Goal: Check status: Check status

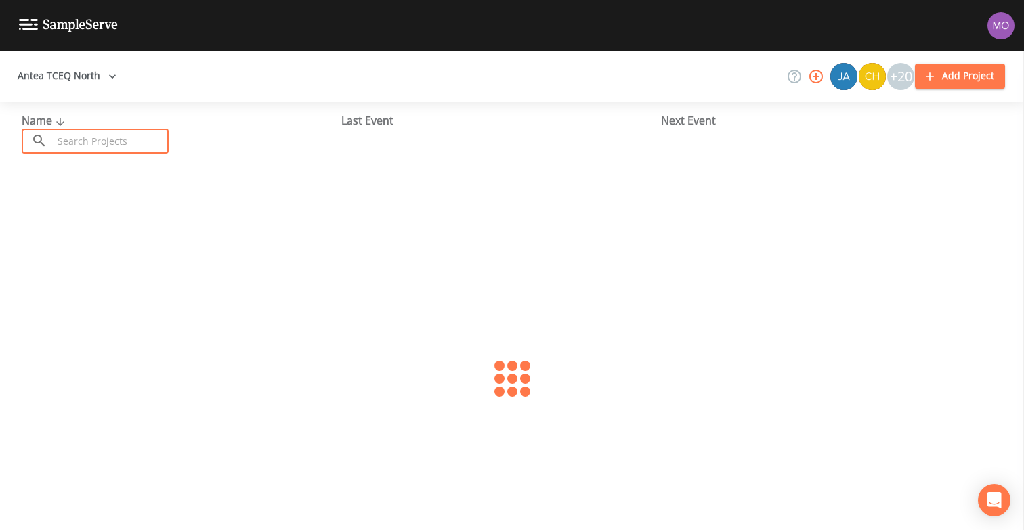
click at [107, 144] on input "text" at bounding box center [111, 141] width 116 height 25
paste input "TX1740010"
type input "TX1740010"
click at [35, 200] on link "D & M WSC (TX1740010)" at bounding box center [82, 207] width 121 height 15
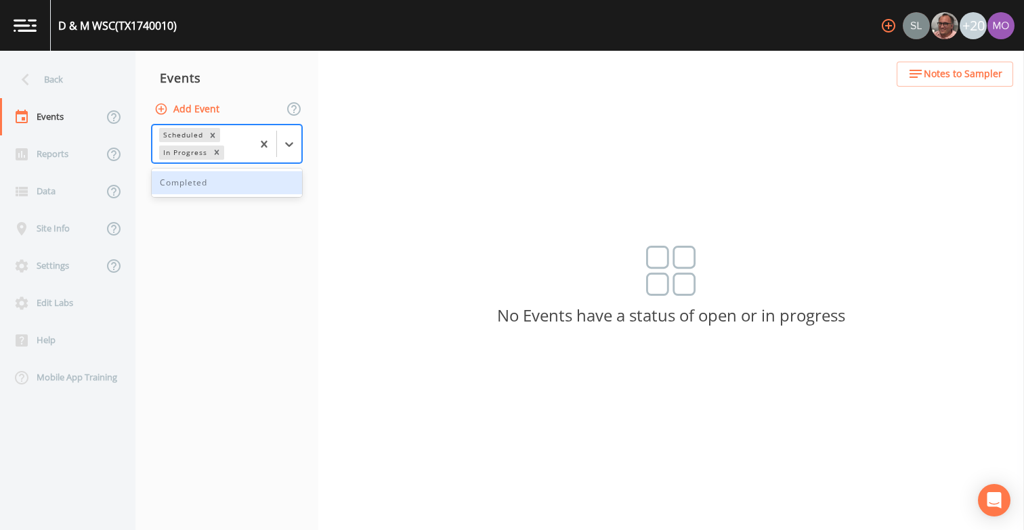
click at [184, 156] on div "In Progress" at bounding box center [184, 153] width 50 height 14
click at [182, 180] on div "Completed" at bounding box center [227, 182] width 150 height 23
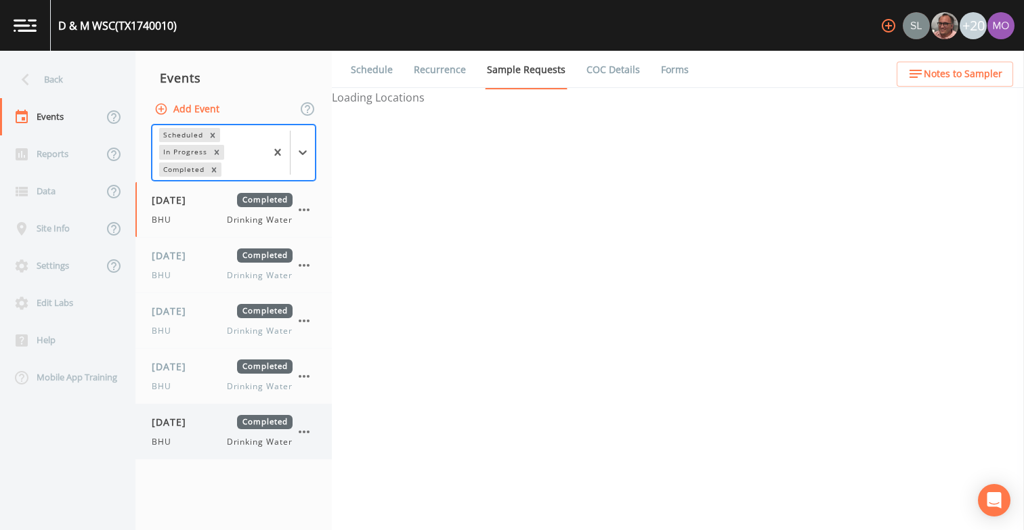
click at [177, 443] on span "BHU" at bounding box center [166, 442] width 28 height 12
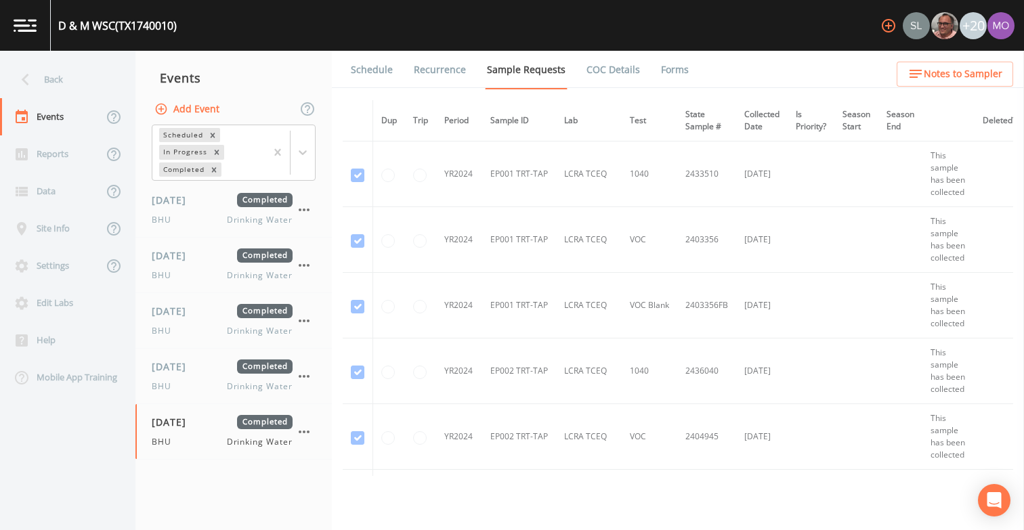
click at [664, 67] on link "Forms" at bounding box center [675, 70] width 32 height 38
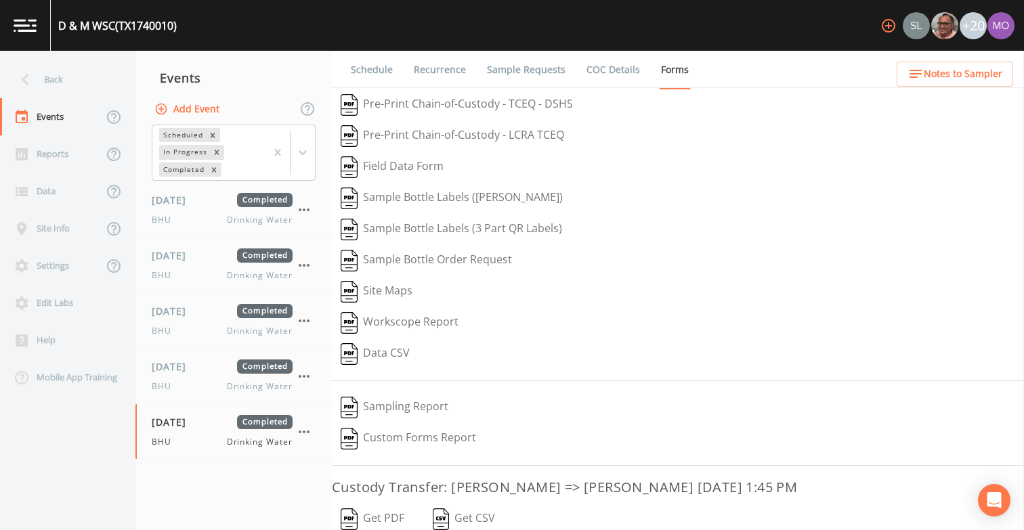
scroll to position [123, 0]
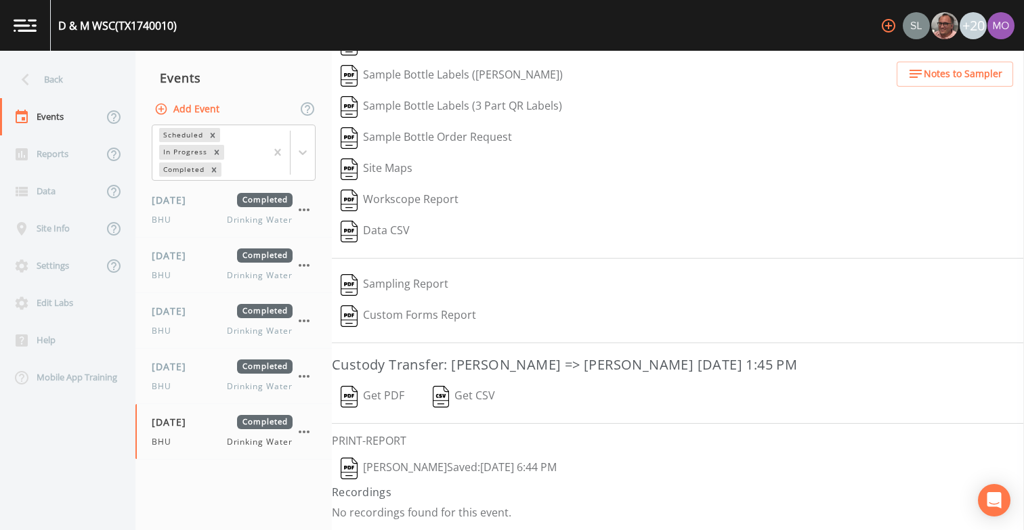
click at [351, 467] on img "button" at bounding box center [349, 469] width 17 height 22
click at [200, 381] on div "BHU Drinking Water" at bounding box center [222, 387] width 141 height 12
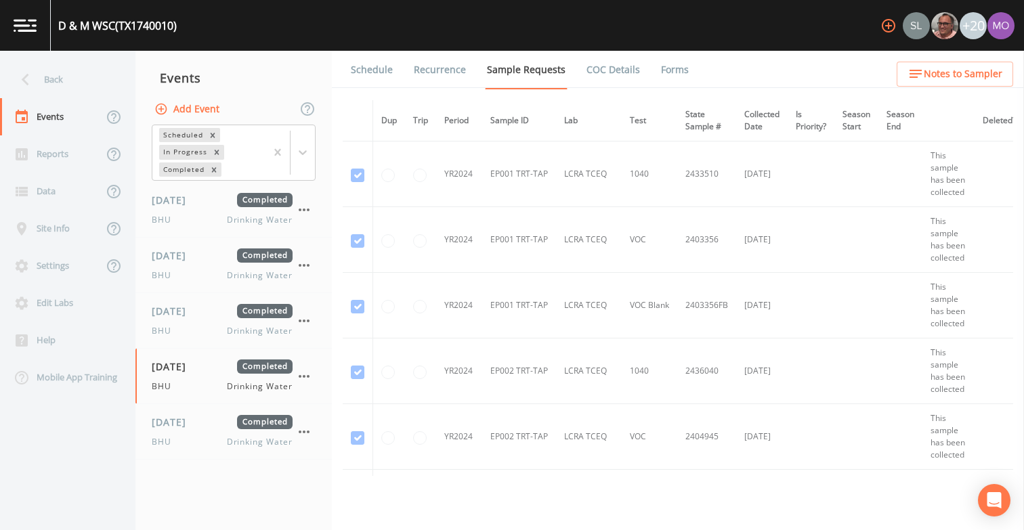
click at [662, 77] on link "Forms" at bounding box center [675, 70] width 32 height 38
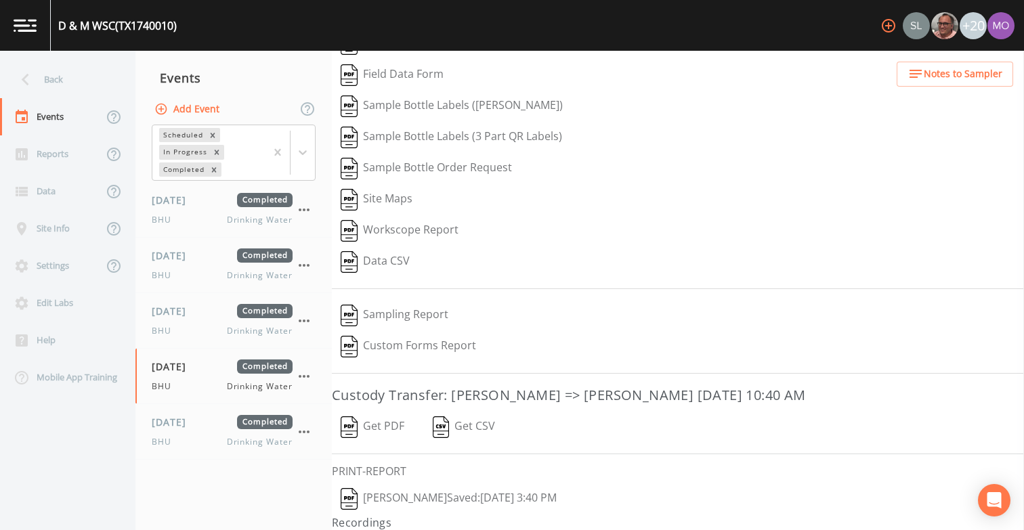
scroll to position [123, 0]
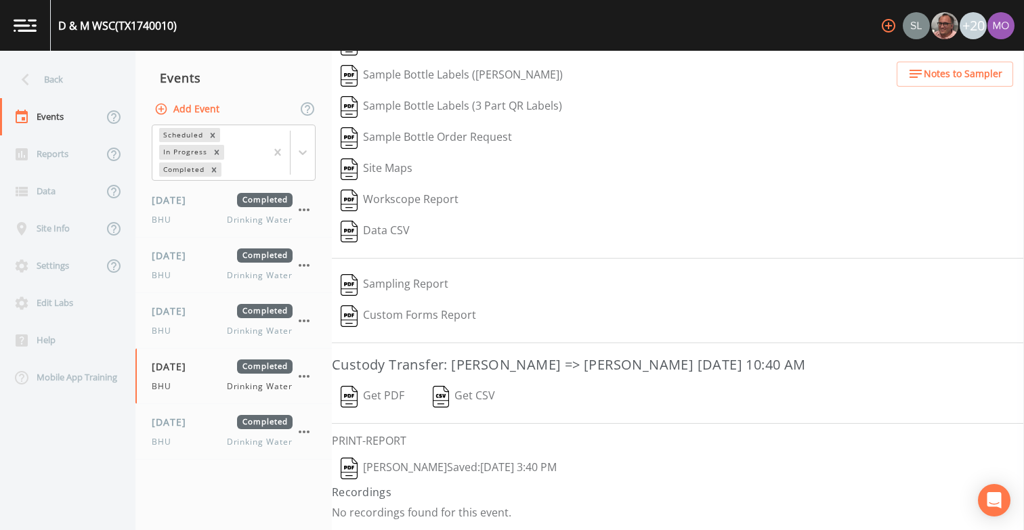
click at [356, 473] on img "button" at bounding box center [349, 469] width 17 height 22
click at [190, 319] on div "[DATE] Completed BHU Drinking Water" at bounding box center [222, 320] width 141 height 33
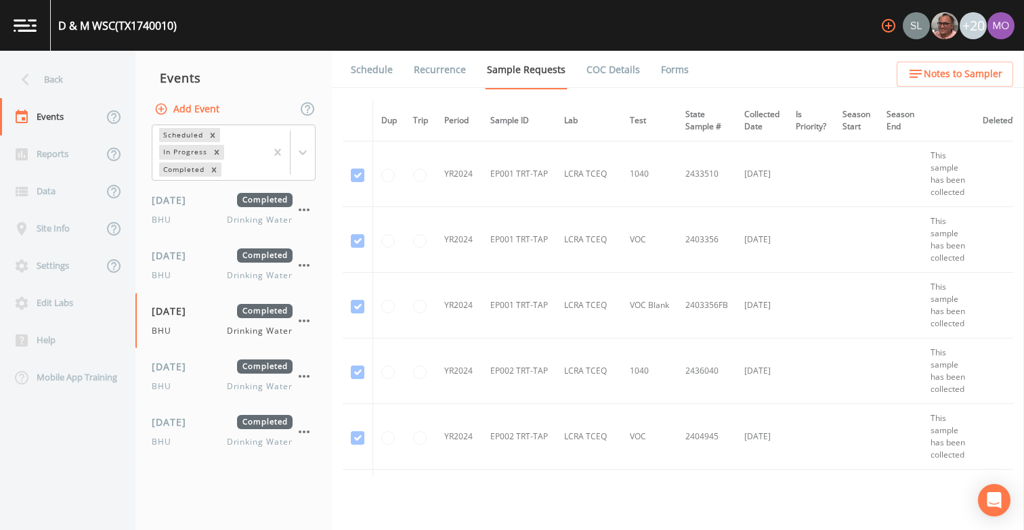
click at [677, 66] on link "Forms" at bounding box center [675, 70] width 32 height 38
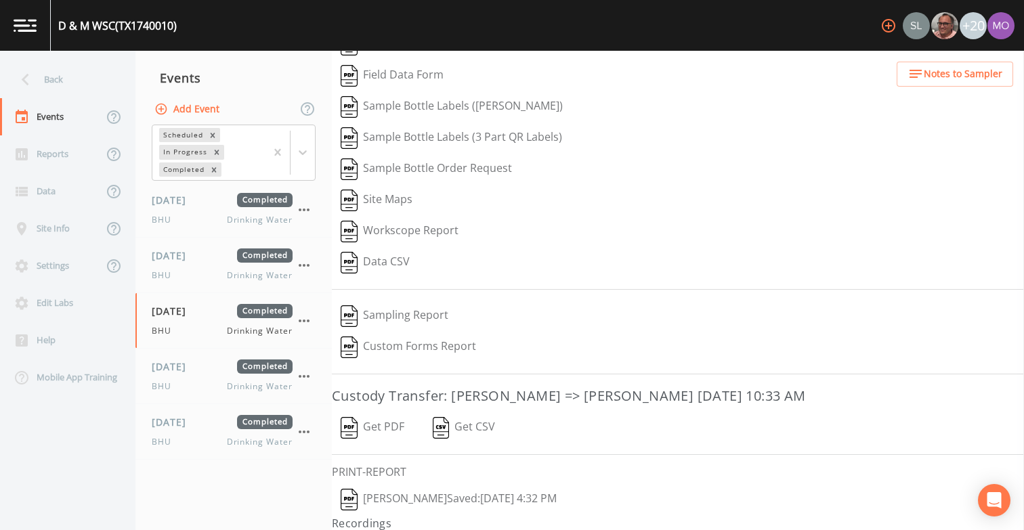
scroll to position [123, 0]
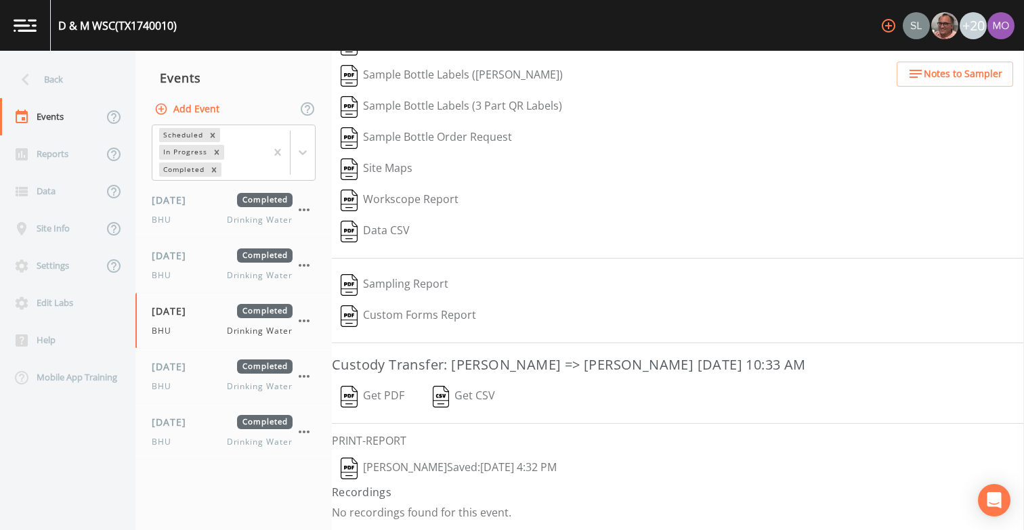
click at [354, 470] on img "button" at bounding box center [349, 469] width 17 height 22
click at [356, 468] on img "button" at bounding box center [349, 469] width 17 height 22
